Goal: Information Seeking & Learning: Learn about a topic

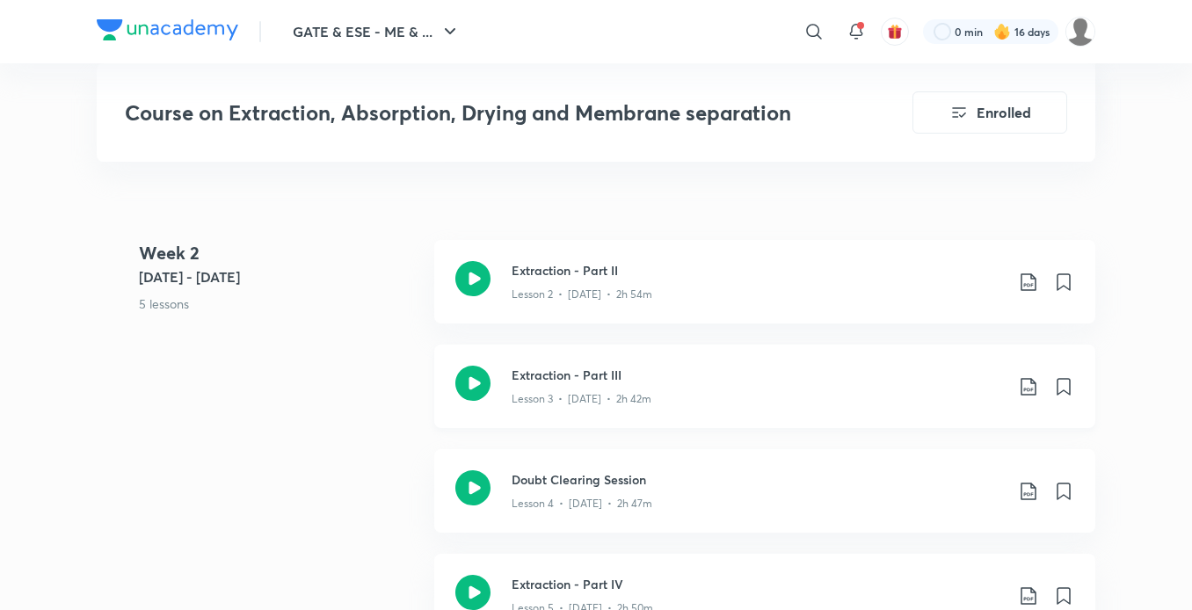
click at [554, 374] on h3 "Extraction - Part III" at bounding box center [758, 375] width 492 height 18
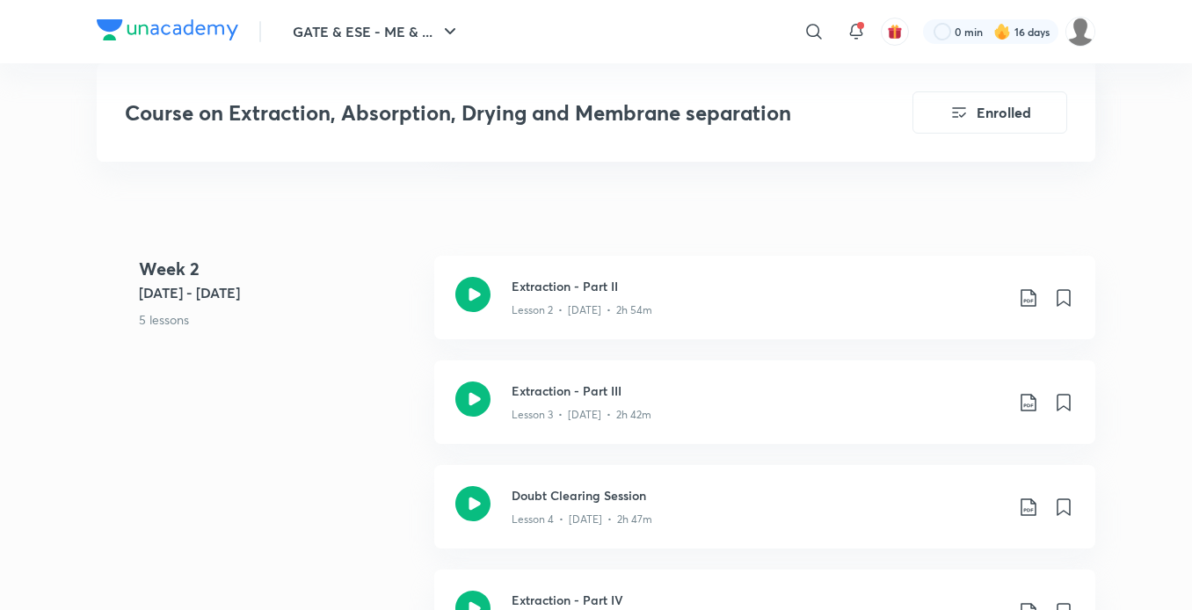
scroll to position [1200, 0]
click at [560, 414] on p "Lesson 3 • [DATE] • 2h 42m" at bounding box center [582, 414] width 140 height 16
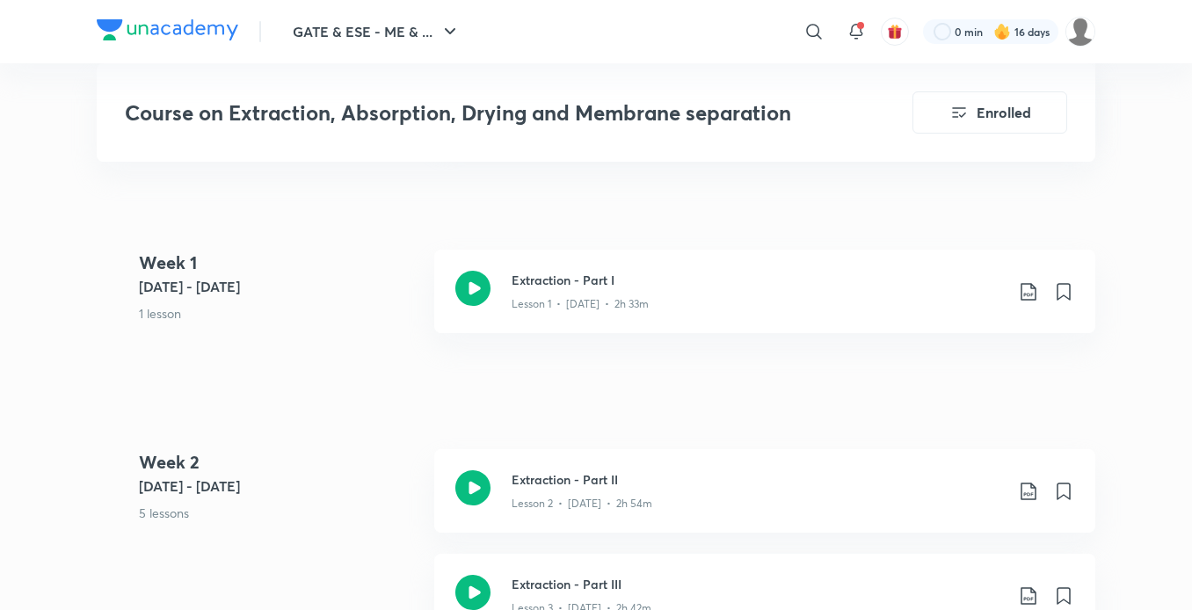
scroll to position [1006, 0]
click at [554, 571] on div "Extraction - Part III Lesson 3 • [DATE] • 2h 42m" at bounding box center [764, 595] width 661 height 84
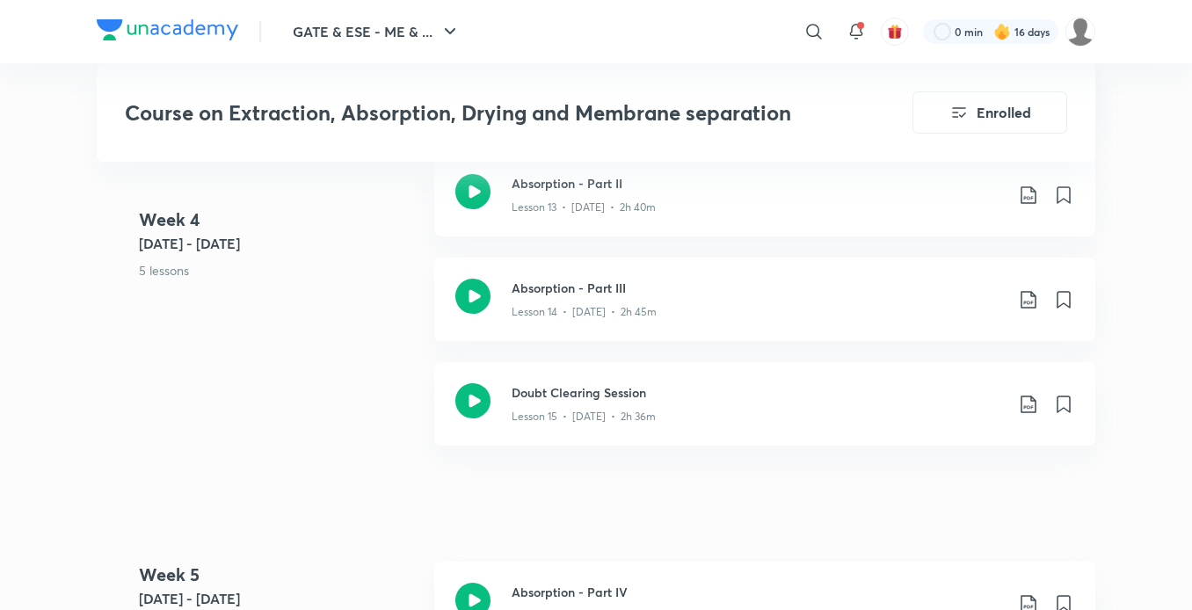
scroll to position [2734, 0]
